Goal: Information Seeking & Learning: Learn about a topic

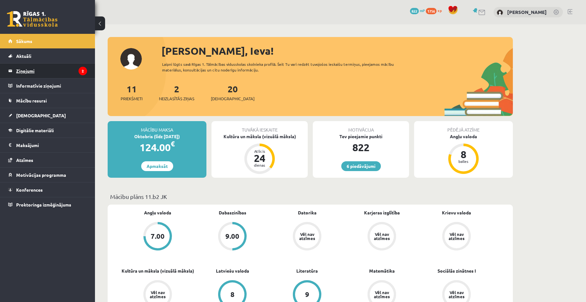
click at [27, 70] on legend "Ziņojumi 2" at bounding box center [51, 71] width 71 height 15
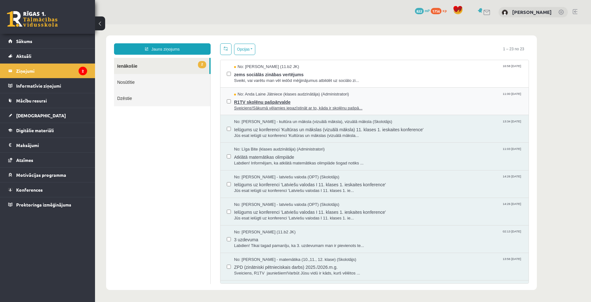
click at [381, 103] on span "R1TV skolēnu pašpārvalde" at bounding box center [378, 101] width 288 height 8
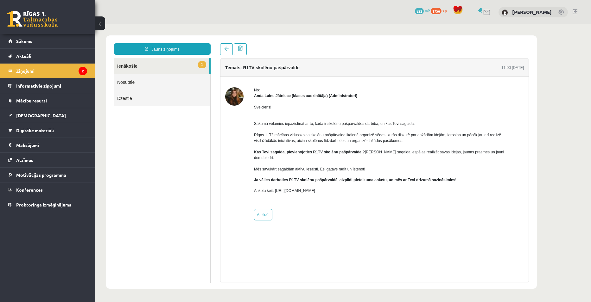
click at [150, 68] on link "1 Ienākošie" at bounding box center [161, 66] width 95 height 16
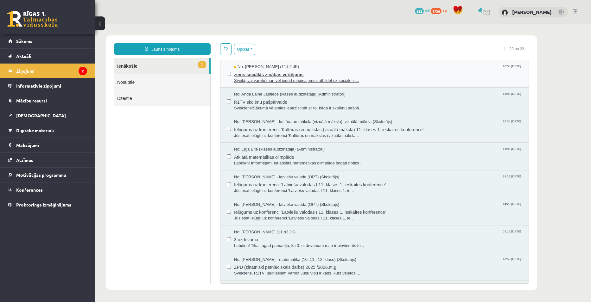
click at [378, 74] on span "zems sociālās zinābas vertējums" at bounding box center [378, 74] width 288 height 8
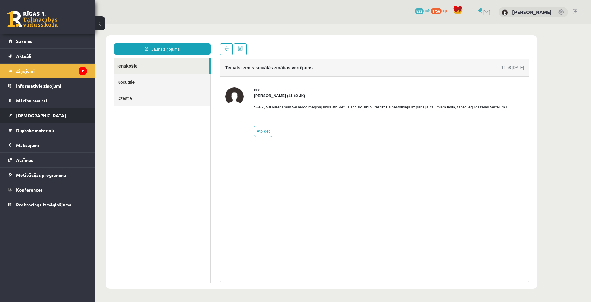
click at [25, 116] on span "[DEMOGRAPHIC_DATA]" at bounding box center [41, 116] width 50 height 6
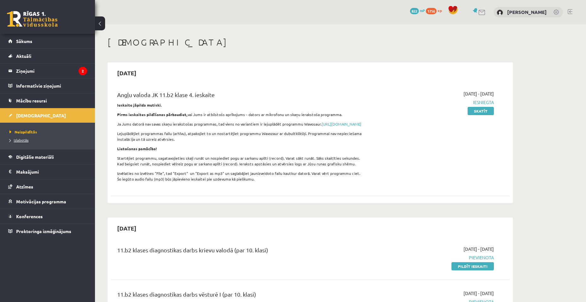
click at [26, 142] on span "Izlabotās" at bounding box center [18, 140] width 19 height 5
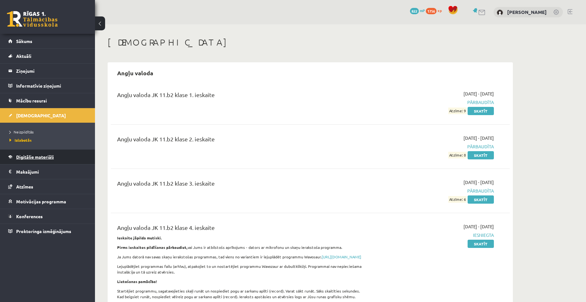
click at [41, 160] on link "Digitālie materiāli" at bounding box center [47, 157] width 79 height 15
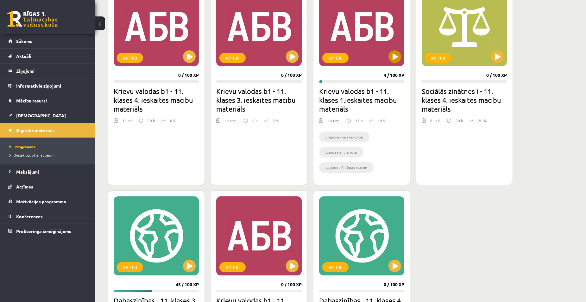
scroll to position [380, 0]
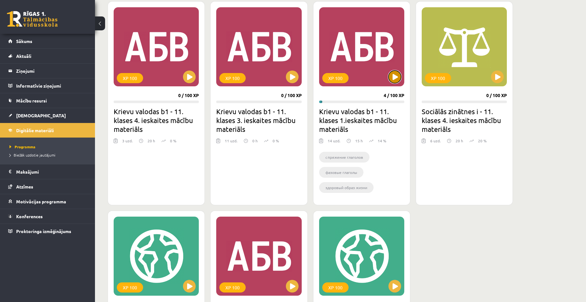
click at [396, 75] on button at bounding box center [394, 77] width 13 height 13
